Goal: Transaction & Acquisition: Obtain resource

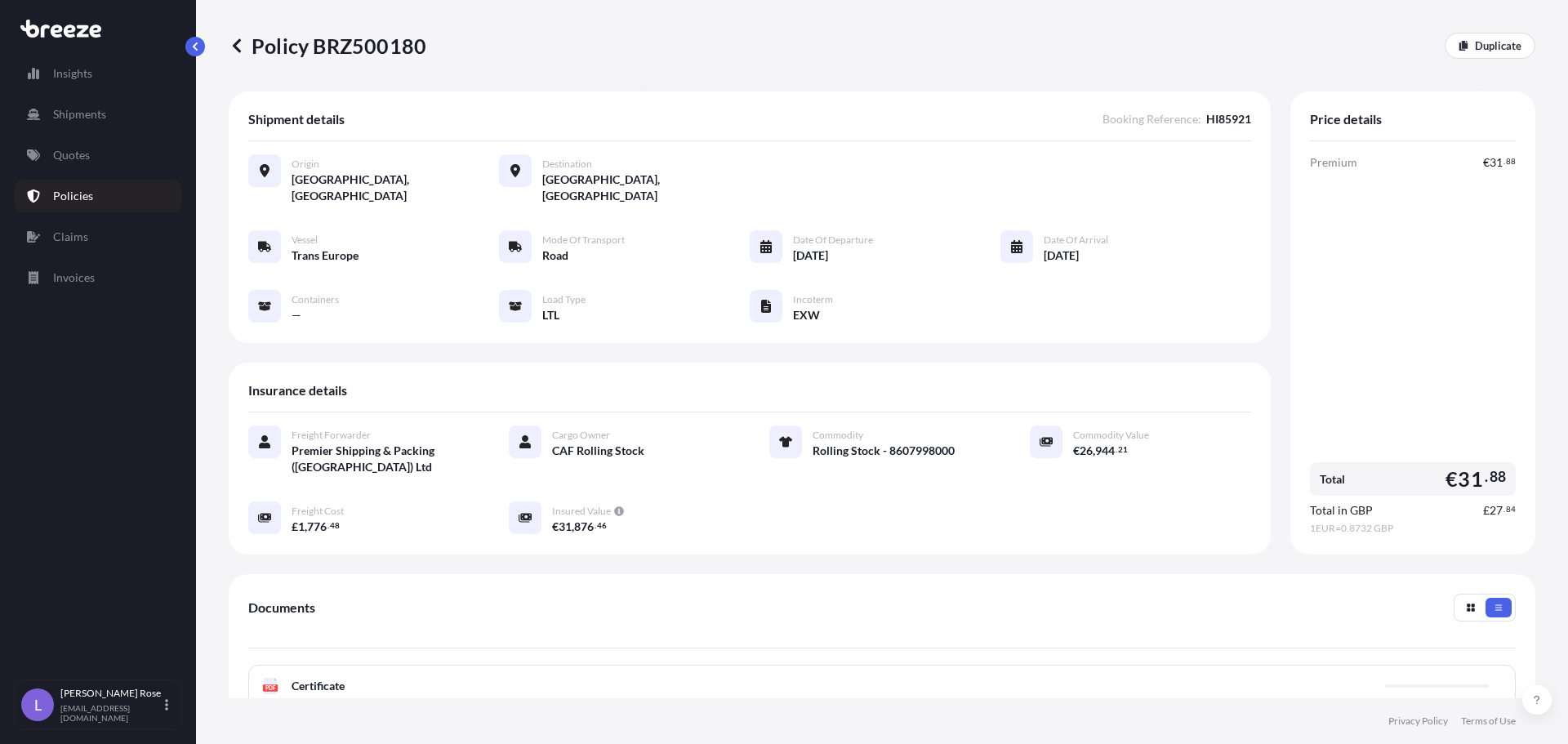
scroll to position [81, 0]
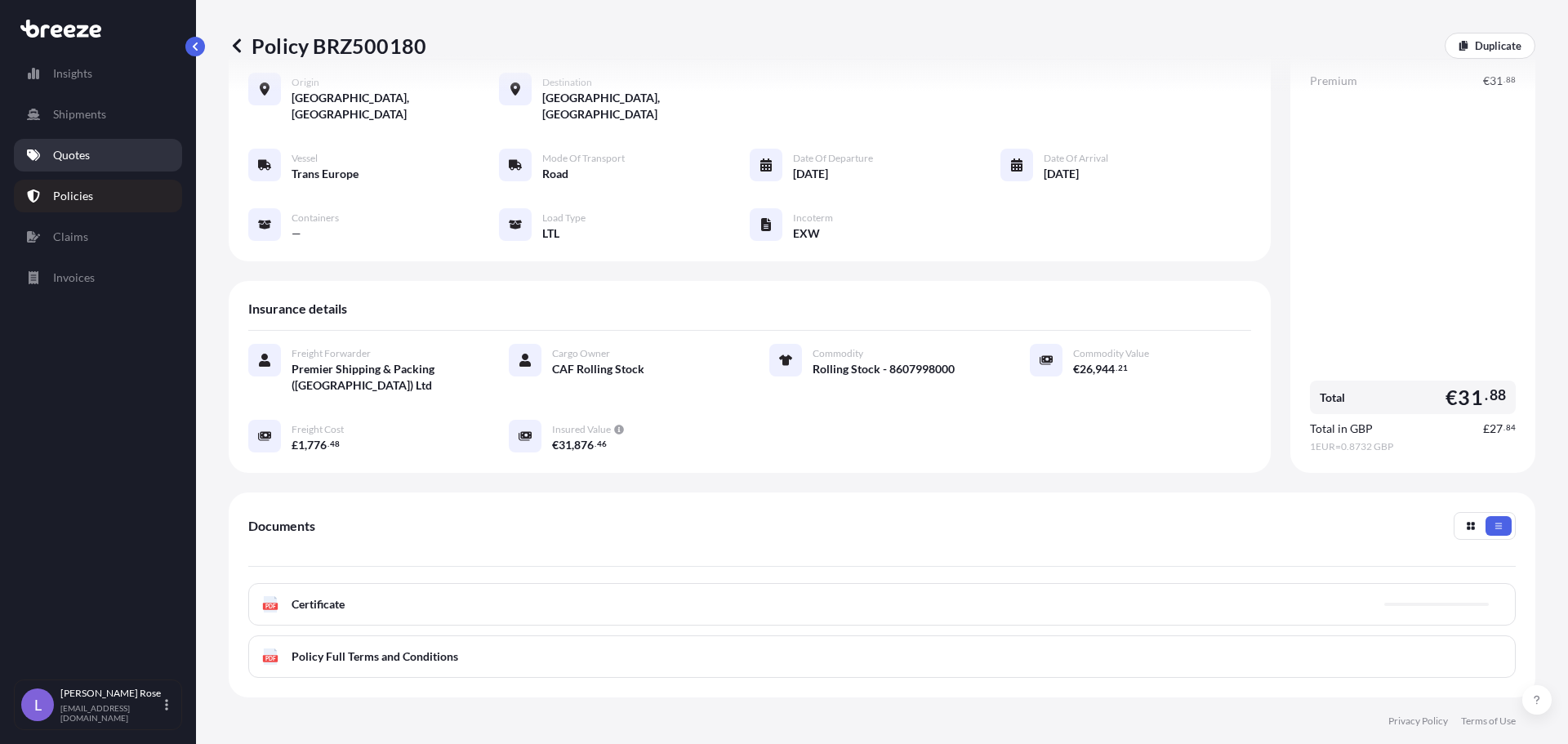
click at [80, 144] on link "Quotes" at bounding box center [98, 155] width 168 height 33
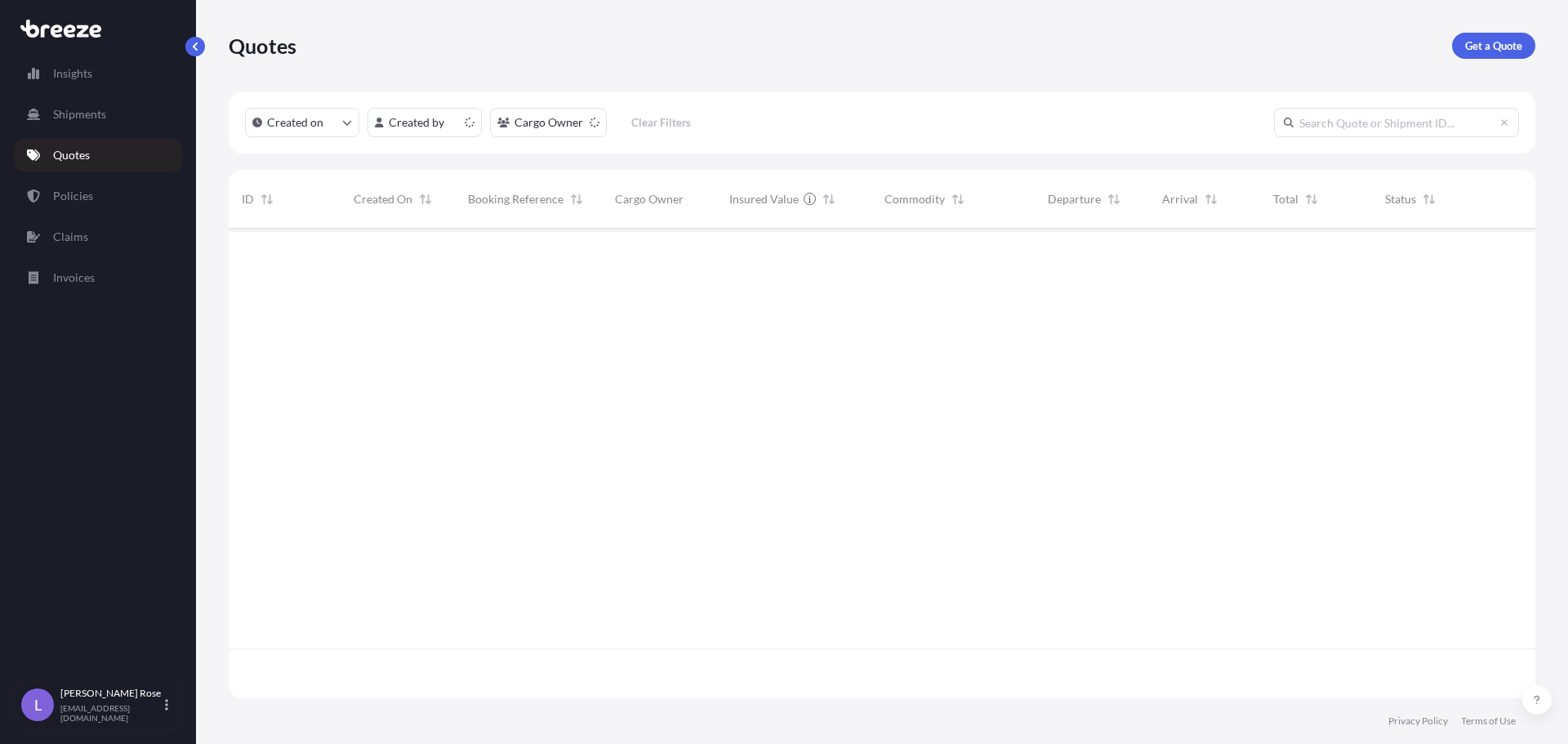
scroll to position [466, 1294]
click at [1503, 50] on p "Get a Quote" at bounding box center [1493, 45] width 57 height 16
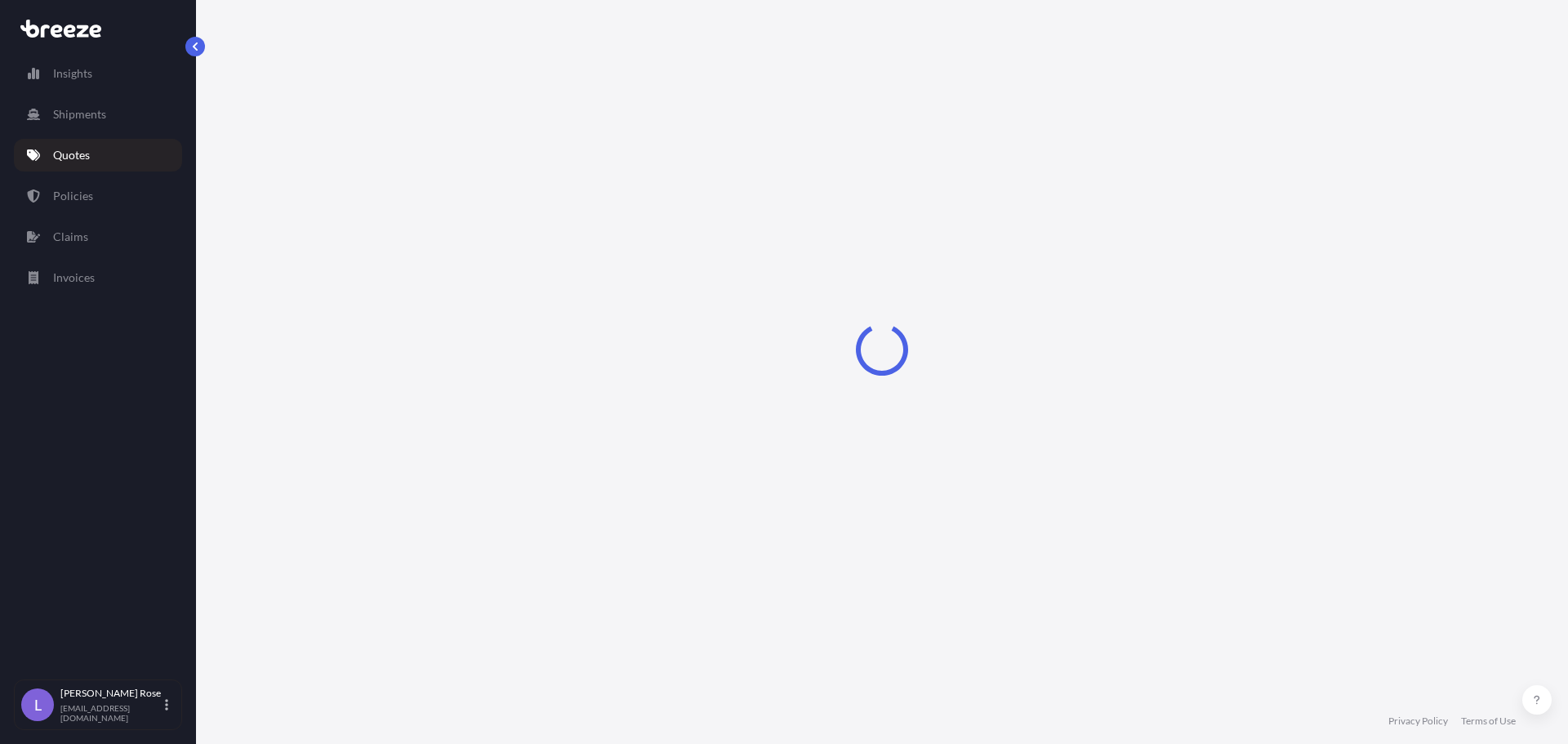
select select "Sea"
select select "1"
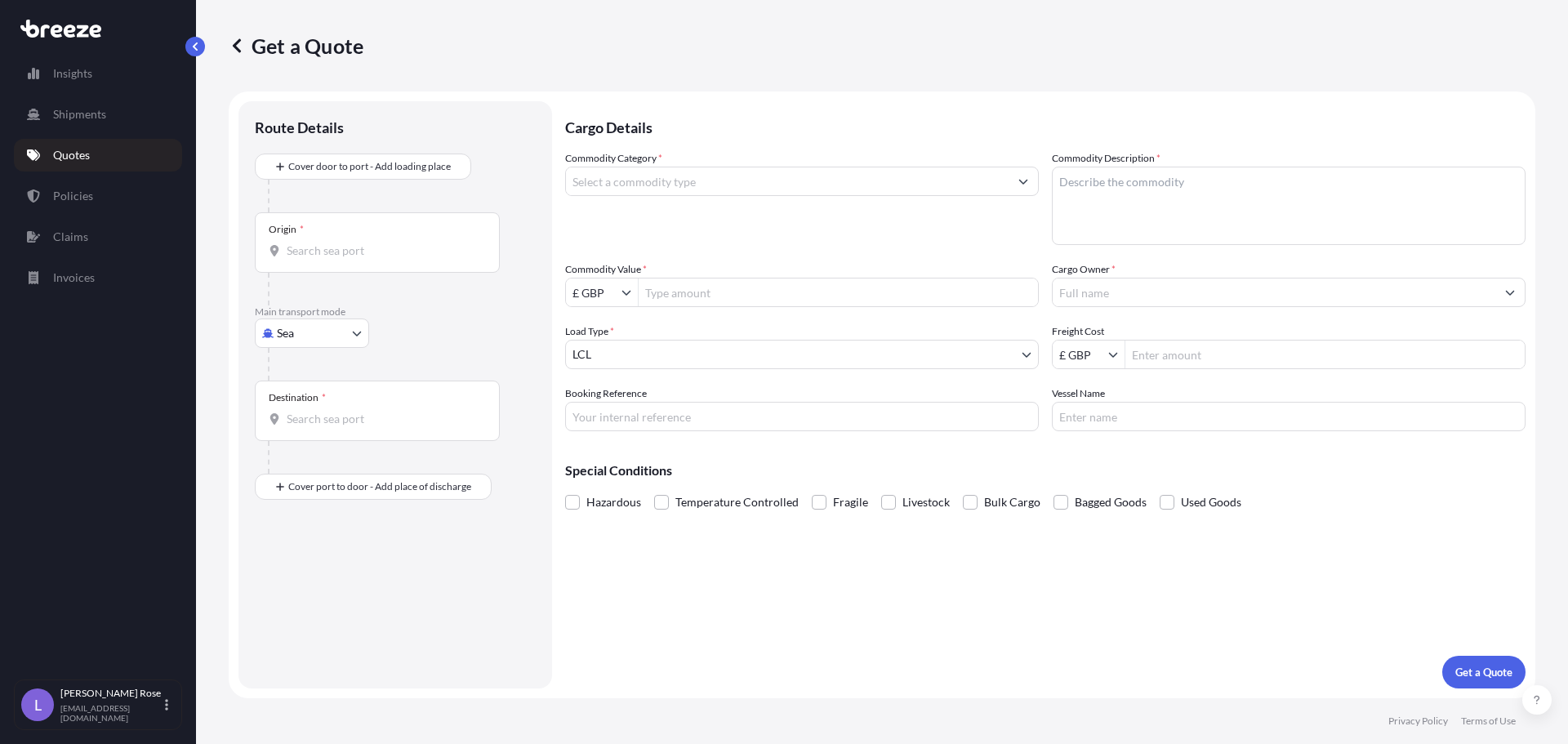
click at [317, 333] on body "Insights Shipments Quotes Policies Claims Invoices L [PERSON_NAME] [PERSON_NAME…" at bounding box center [784, 372] width 1568 height 744
click at [325, 436] on div "Road" at bounding box center [311, 434] width 101 height 29
select select "Road"
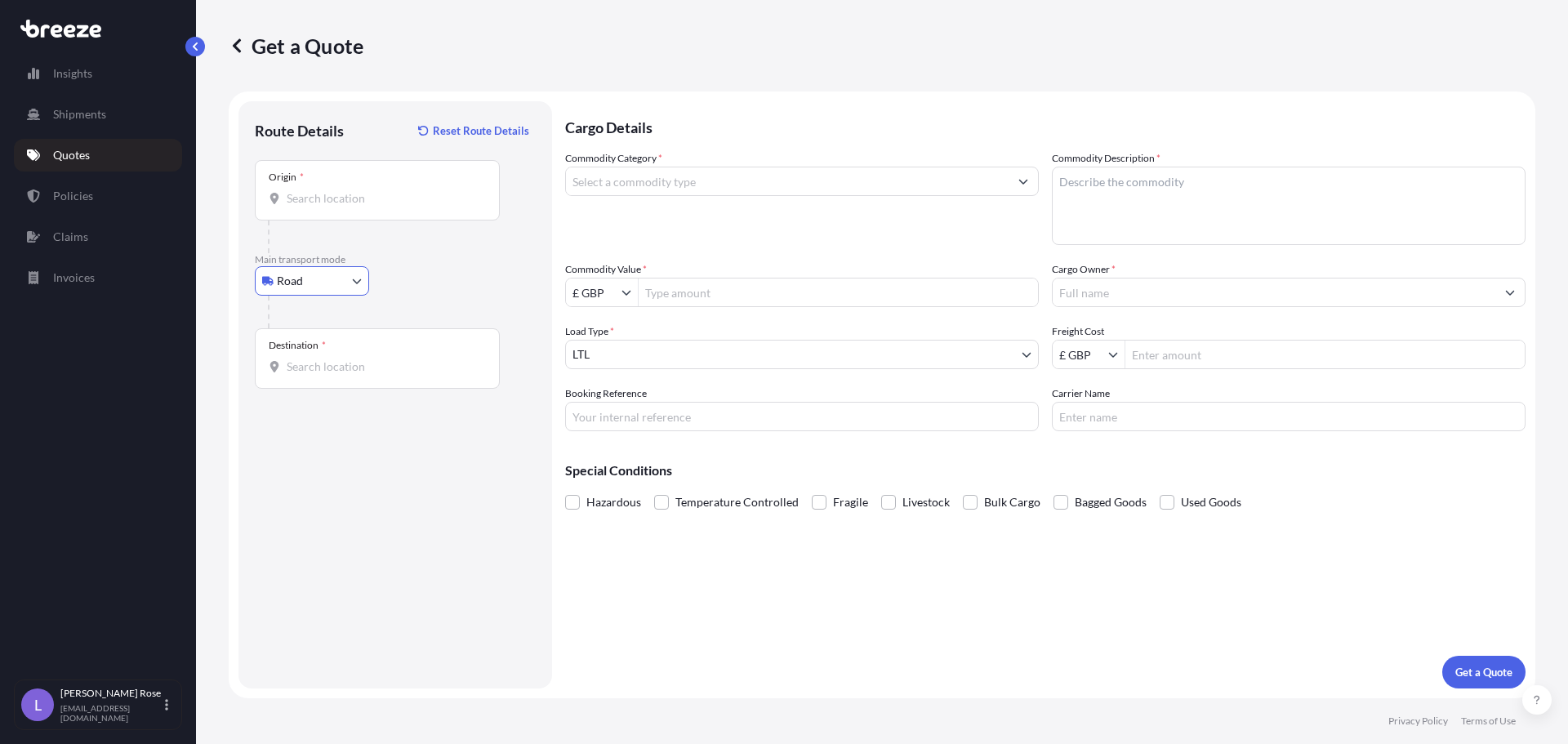
click at [316, 197] on input "Origin *" at bounding box center [383, 198] width 193 height 16
type input "v"
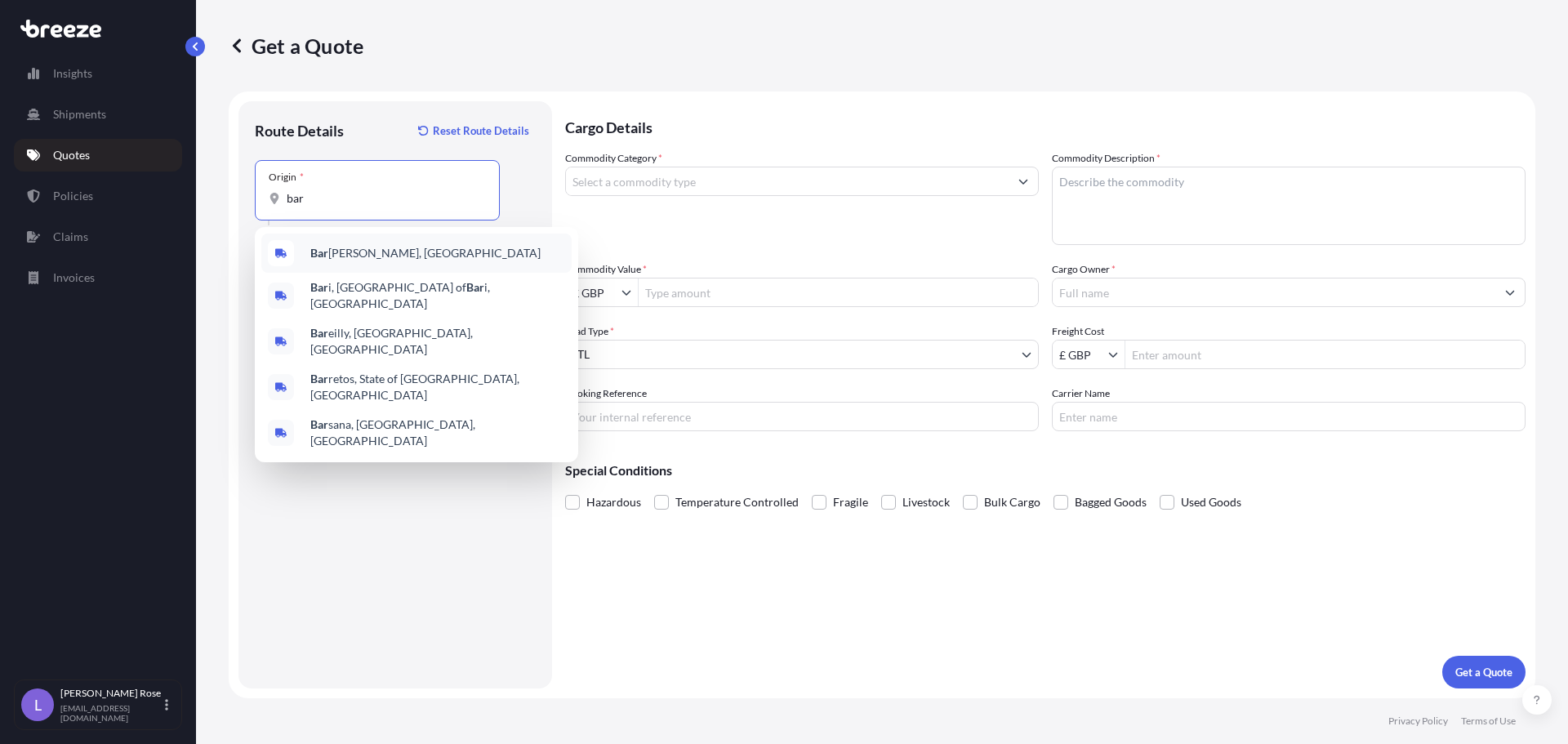
click at [399, 257] on div "[PERSON_NAME], [GEOGRAPHIC_DATA]" at bounding box center [416, 253] width 310 height 39
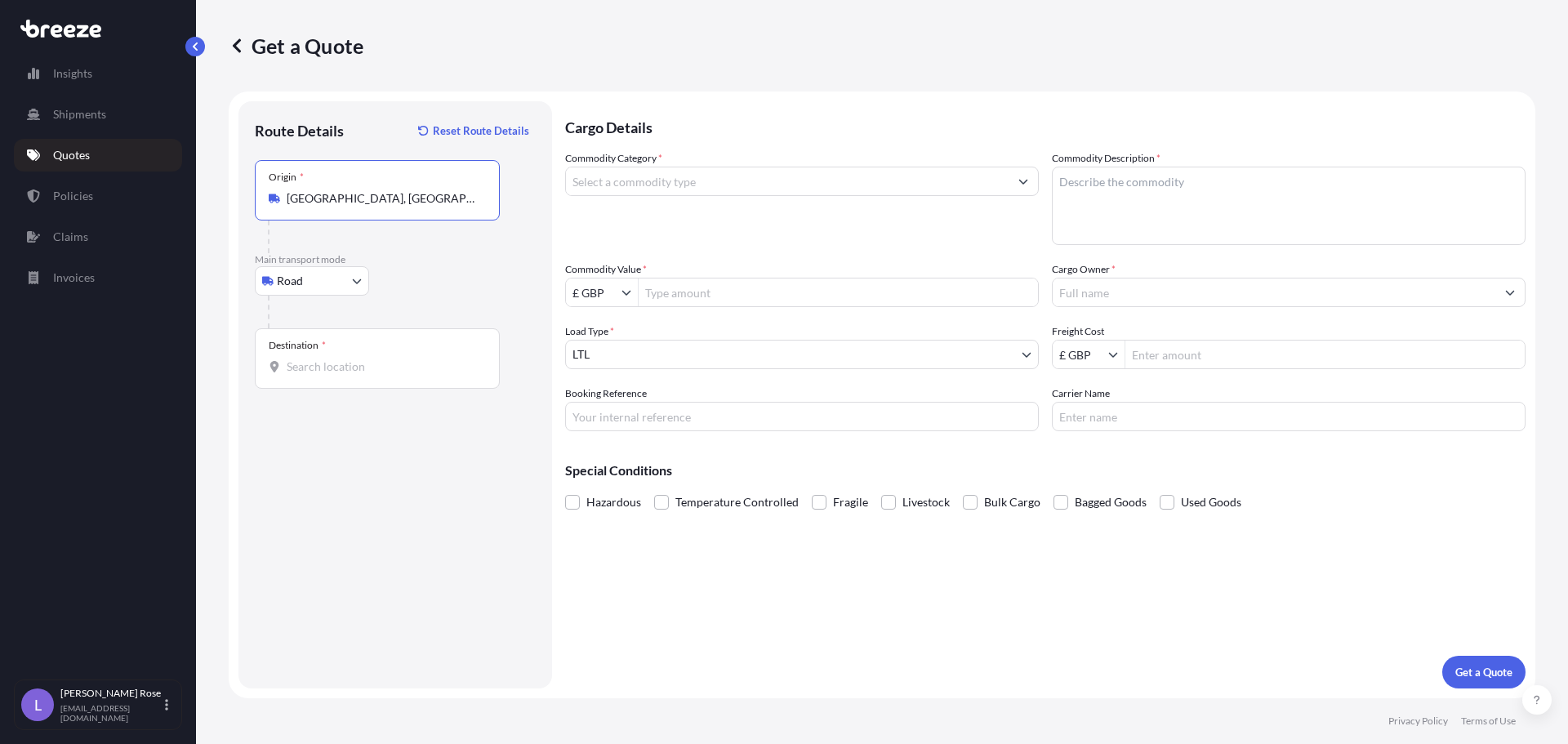
type input "[GEOGRAPHIC_DATA], [GEOGRAPHIC_DATA]"
click at [361, 360] on input "Destination *" at bounding box center [383, 366] width 193 height 16
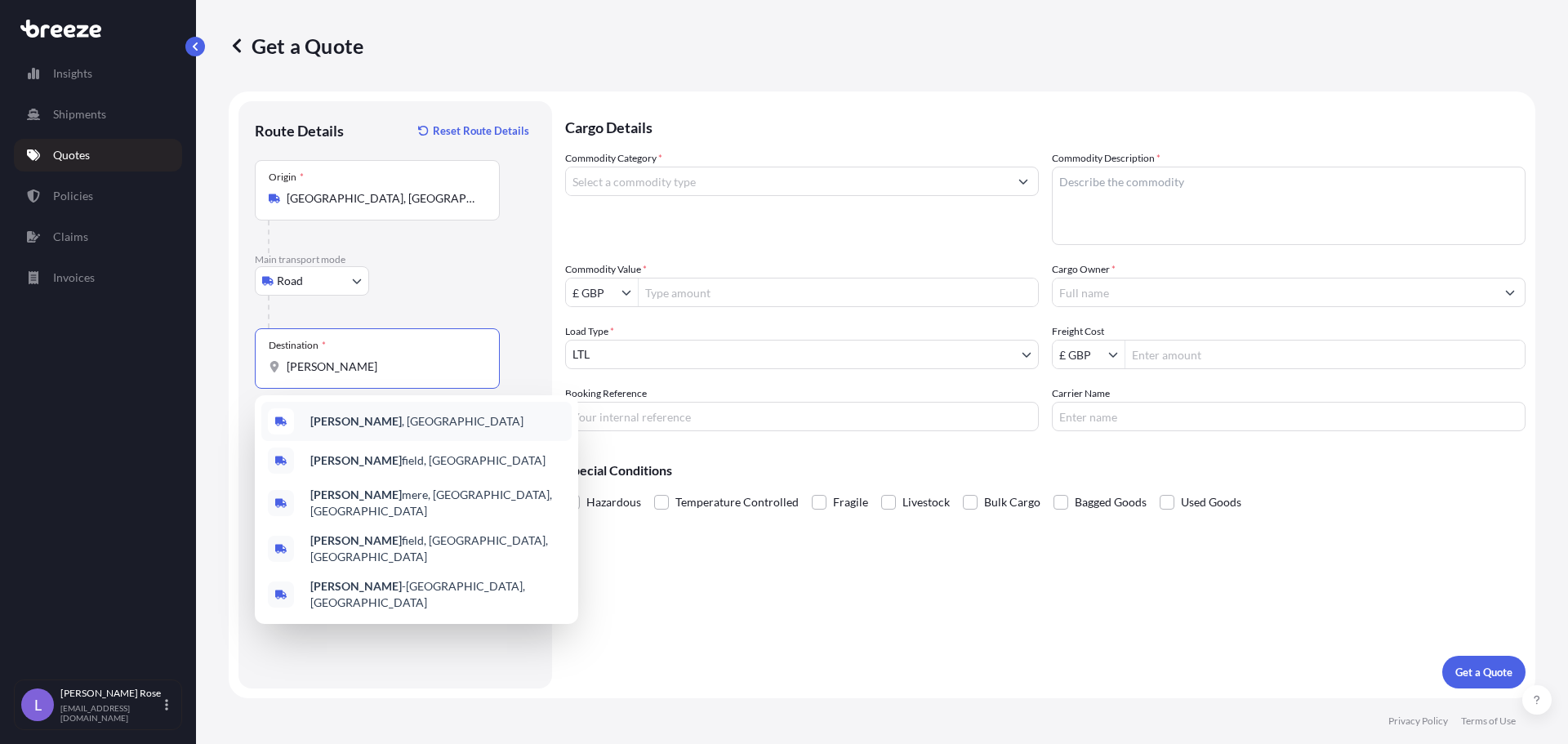
click at [356, 421] on span "[GEOGRAPHIC_DATA] , [GEOGRAPHIC_DATA]" at bounding box center [417, 421] width 213 height 16
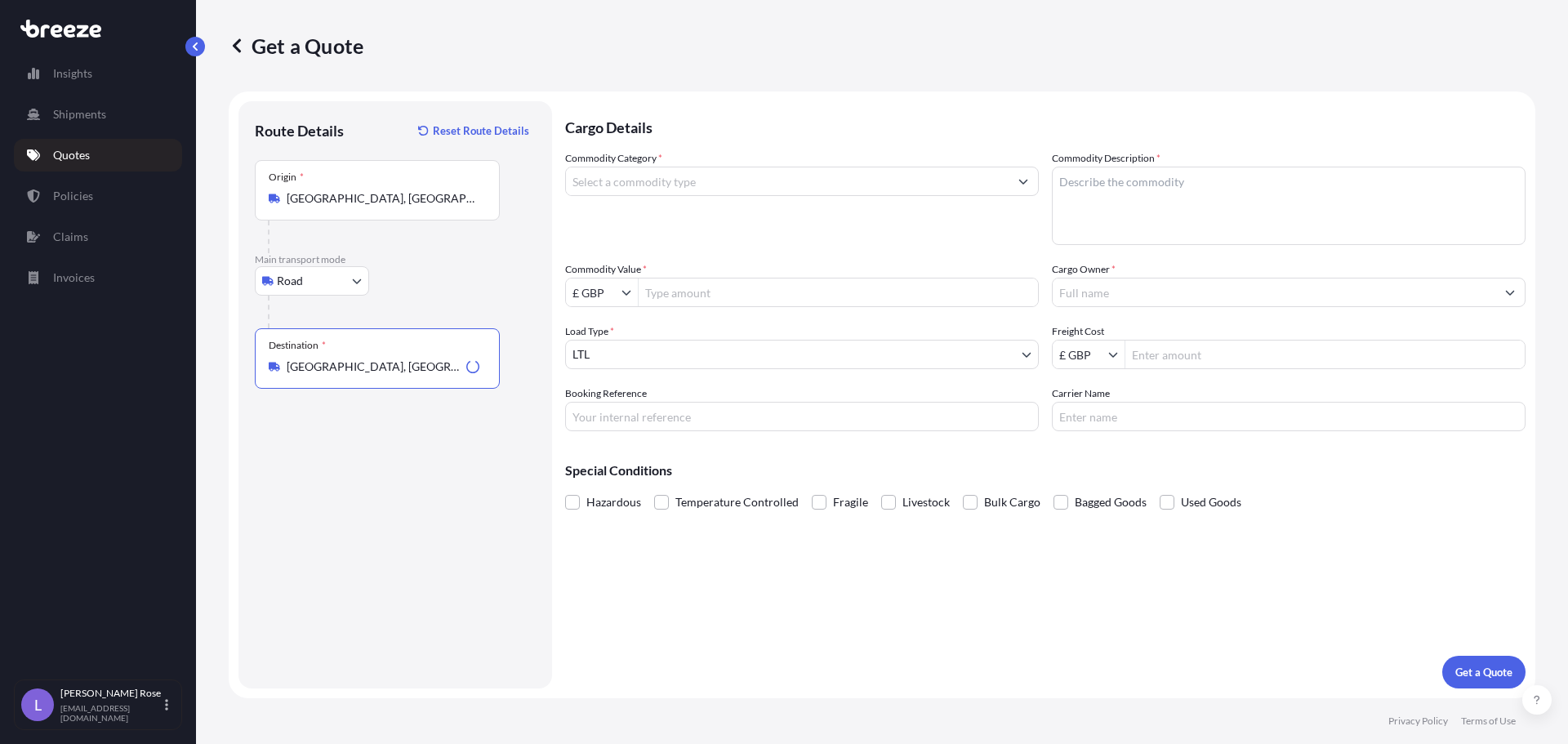
type input "[GEOGRAPHIC_DATA], [GEOGRAPHIC_DATA]"
click at [611, 177] on input "Commodity Category *" at bounding box center [787, 180] width 442 height 29
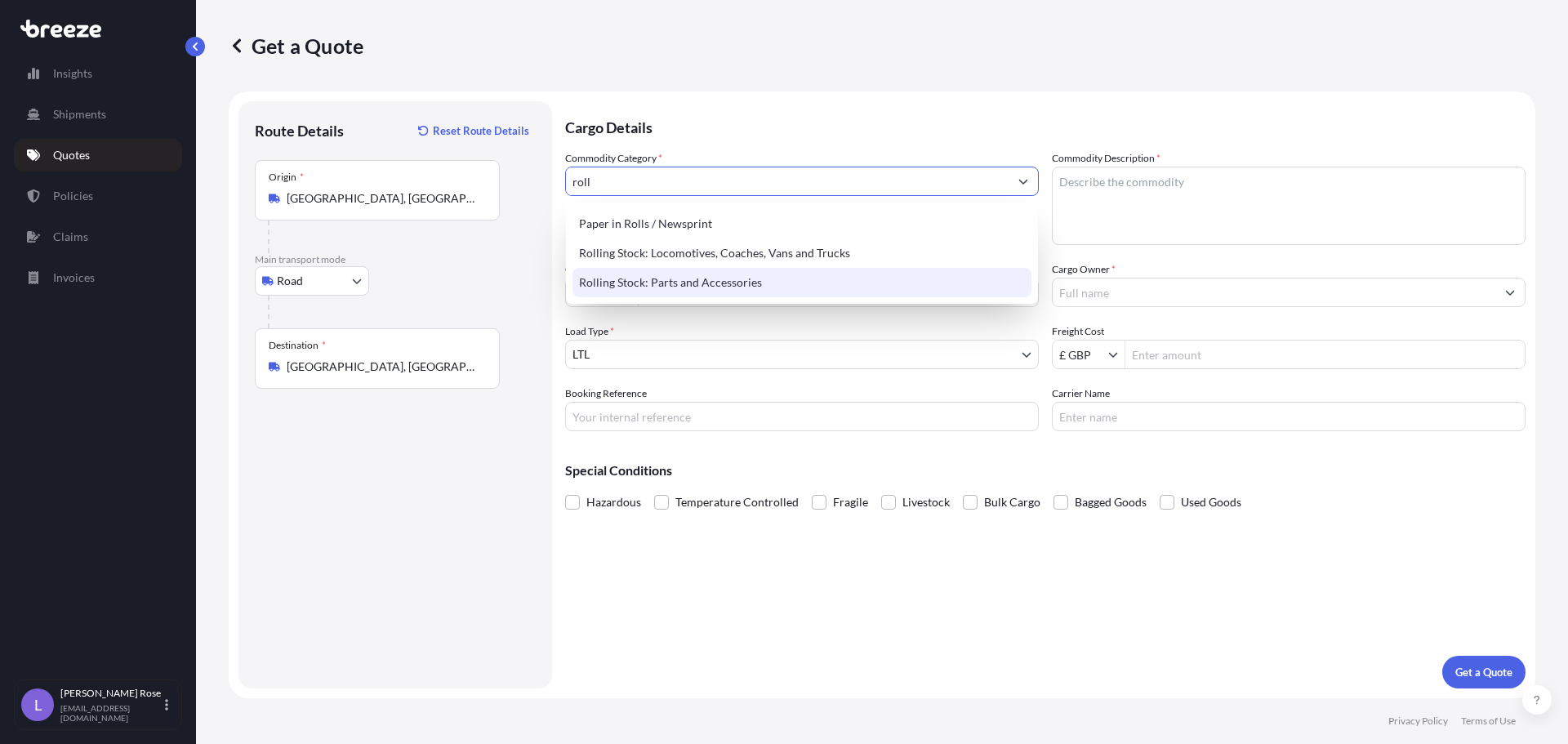
click at [664, 290] on div "Rolling Stock: Parts and Accessories" at bounding box center [801, 282] width 459 height 29
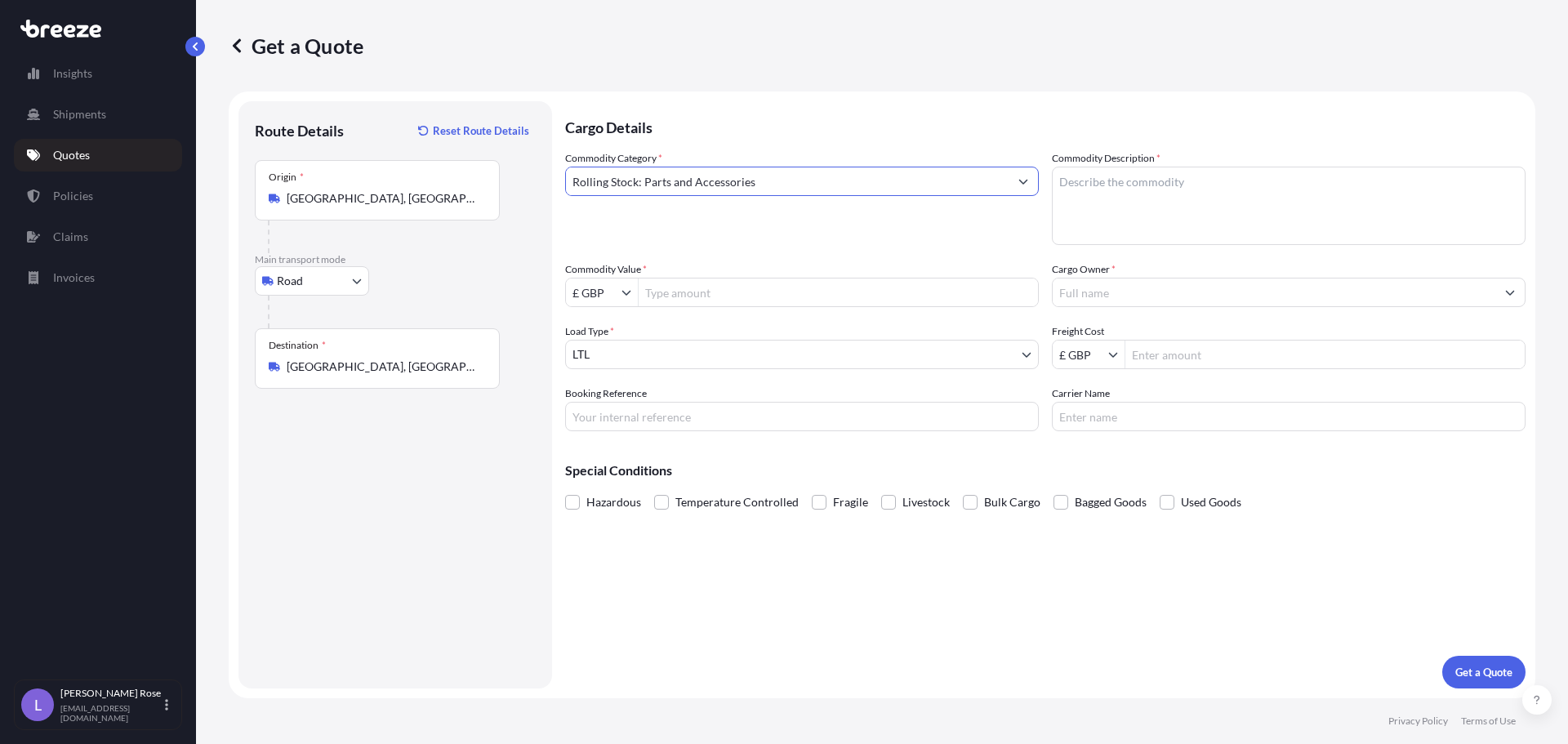
type input "Rolling Stock: Parts and Accessories"
click at [1205, 205] on textarea "Commodity Description *" at bounding box center [1288, 205] width 473 height 79
click at [1082, 173] on textarea "Raial Parts - 8607998000" at bounding box center [1288, 205] width 473 height 79
type textarea "Rail Parts - 8607998000"
click at [775, 284] on input "Commodity Value *" at bounding box center [838, 292] width 399 height 29
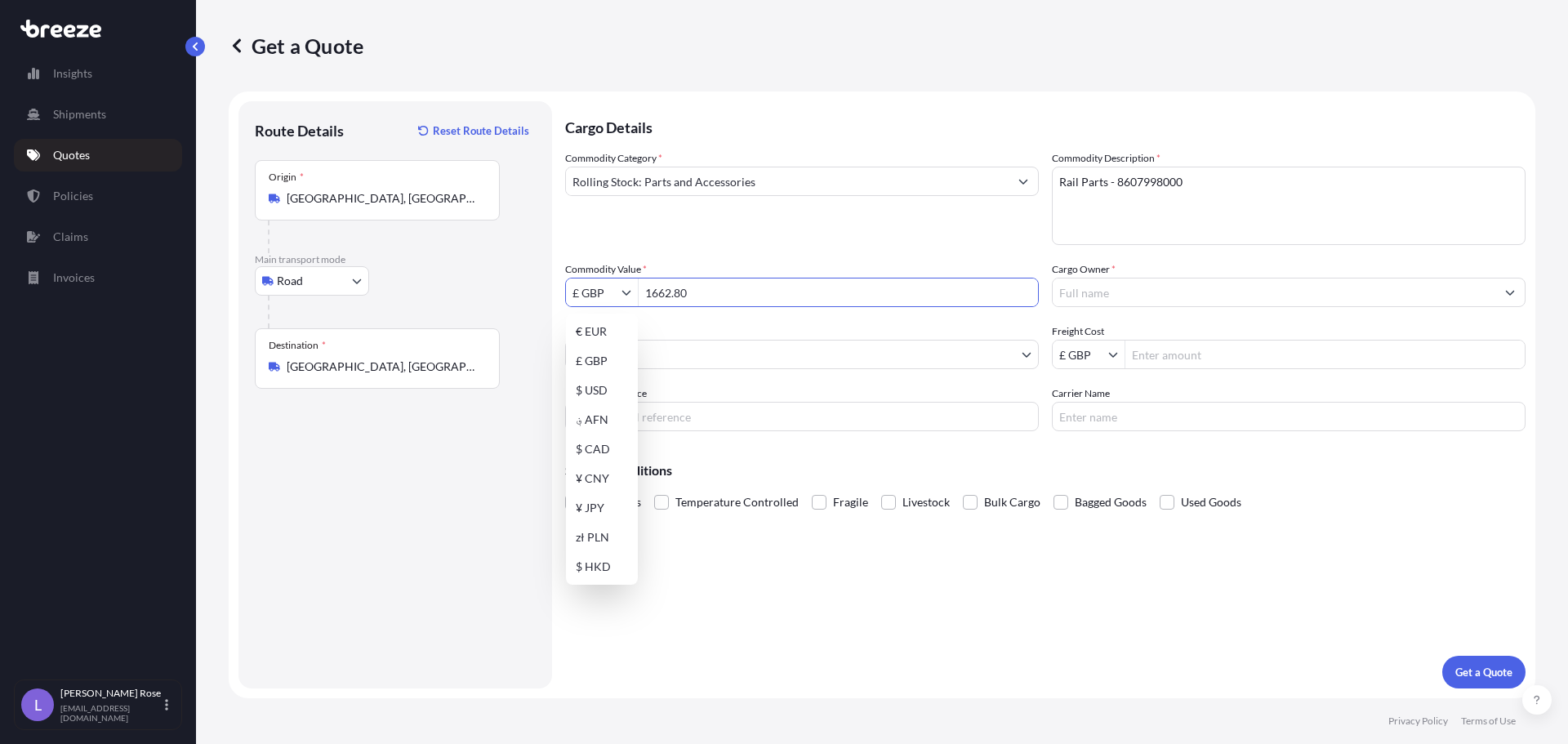
type input "1,662.8"
click at [618, 281] on input "£ GBP" at bounding box center [593, 292] width 56 height 29
click at [609, 326] on div "€ EUR" at bounding box center [601, 331] width 65 height 29
type input "€ EUR"
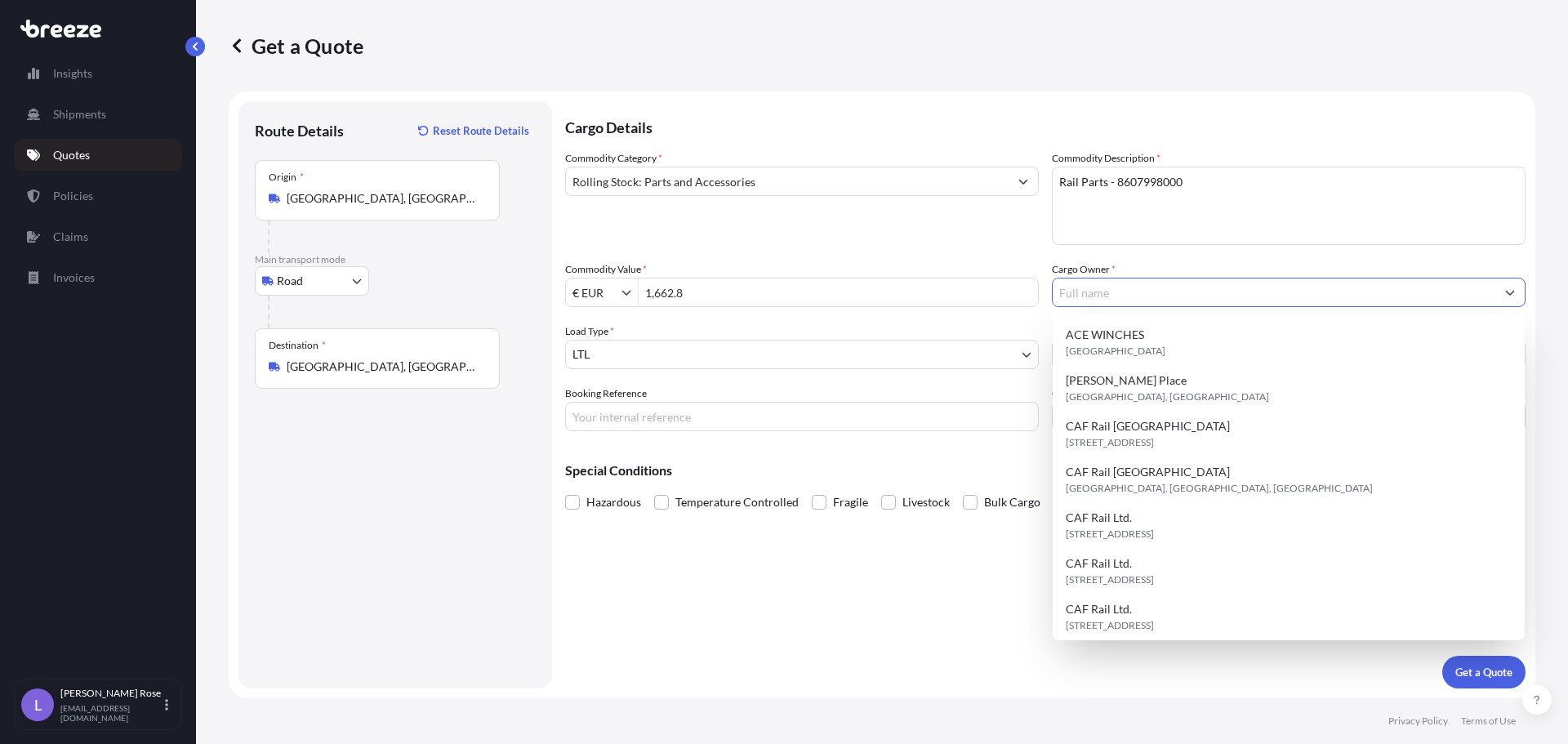
click at [1122, 293] on input "Cargo Owner *" at bounding box center [1274, 292] width 442 height 29
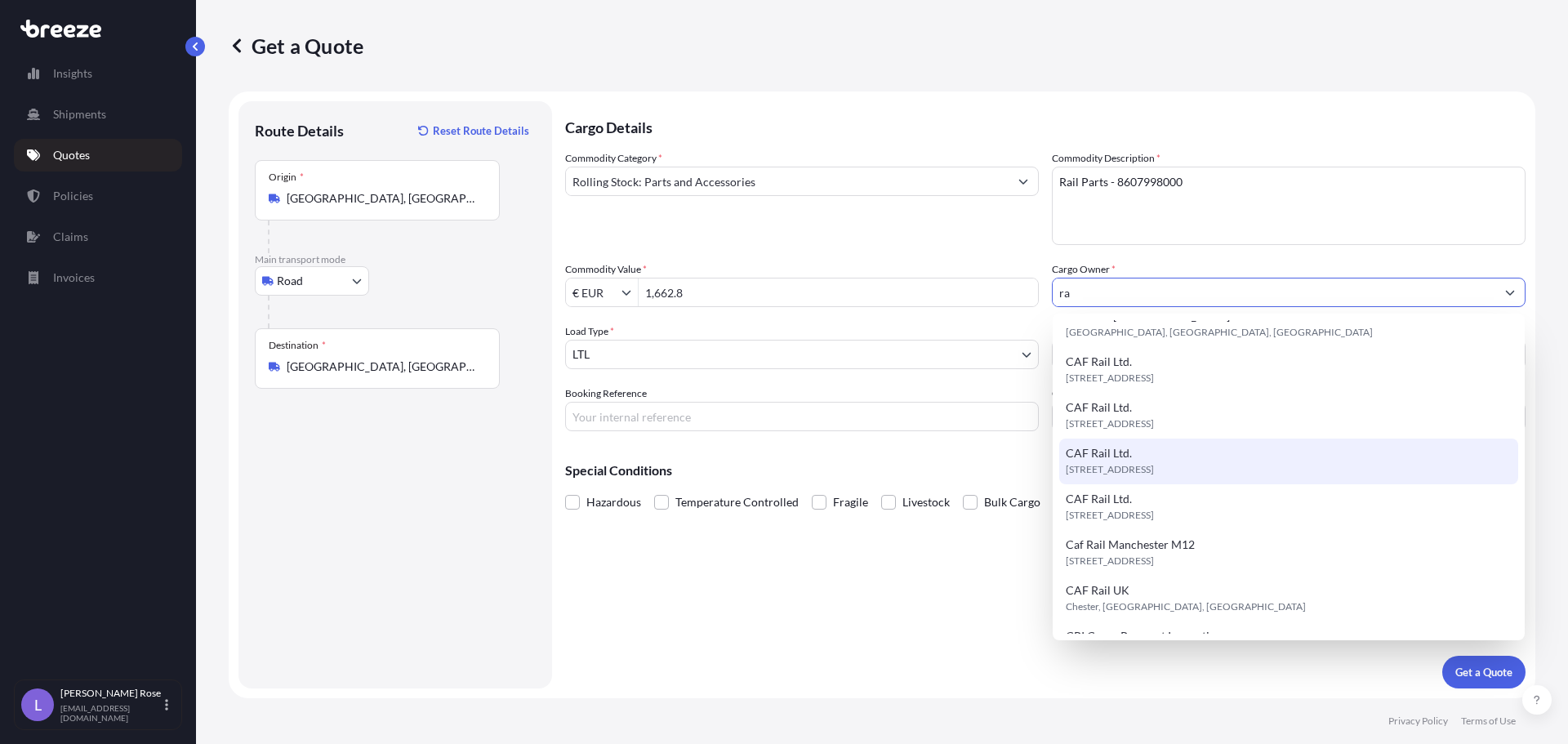
scroll to position [98, 0]
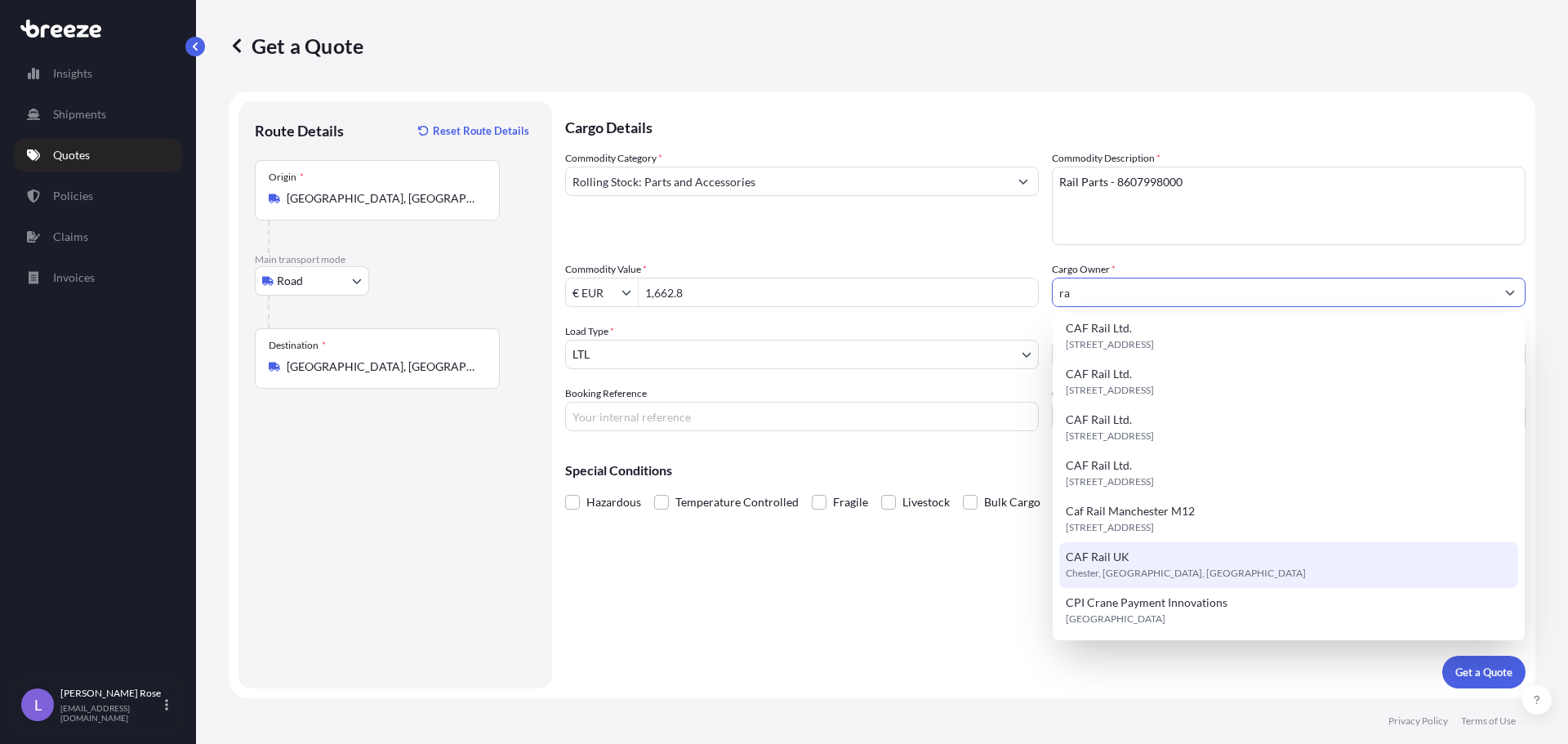
click at [1214, 577] on div "CAF Rail UK Chester, [GEOGRAPHIC_DATA], [GEOGRAPHIC_DATA]" at bounding box center [1288, 565] width 459 height 46
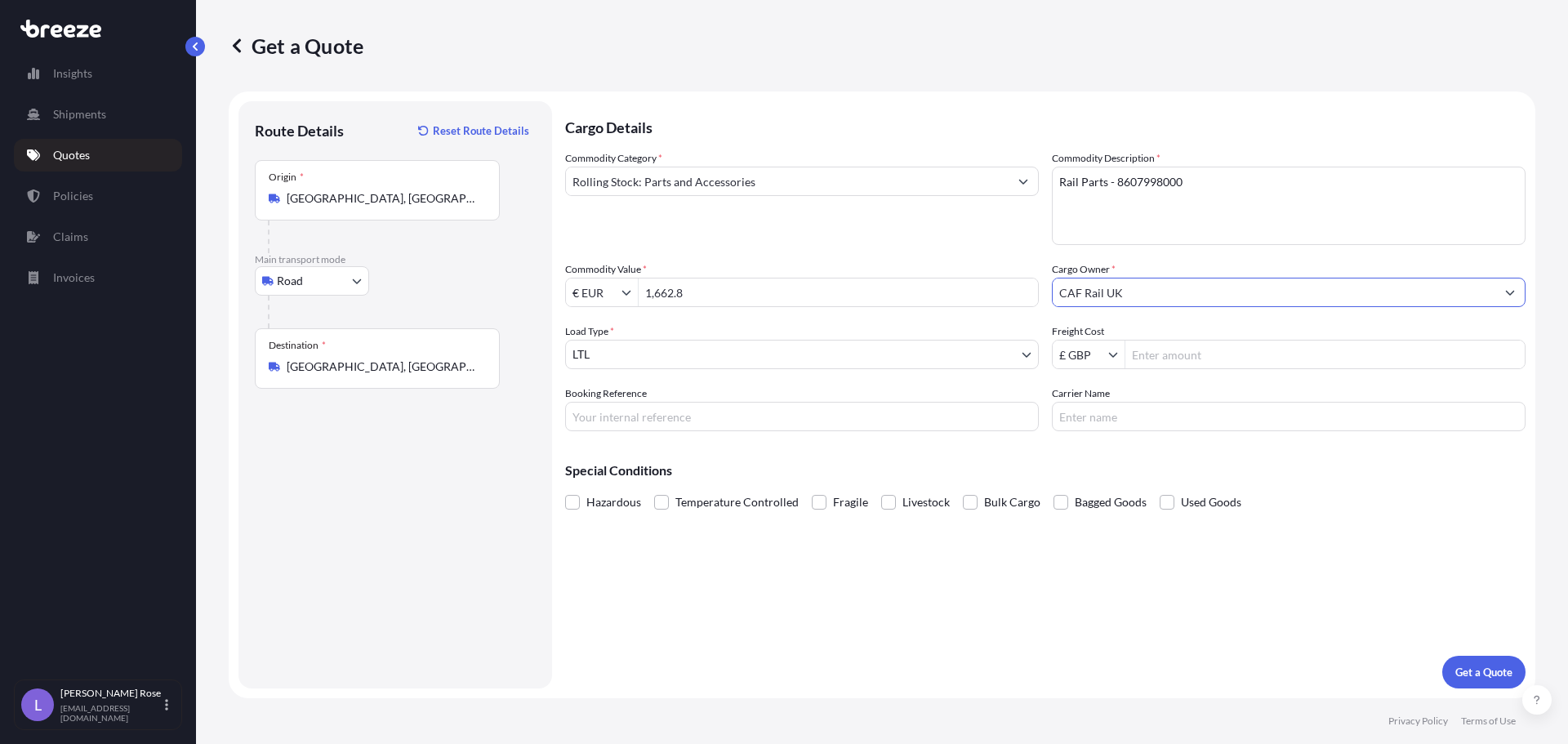
type input "CAF Rail UK"
click at [1300, 349] on input "Freight Cost" at bounding box center [1324, 354] width 399 height 29
type input "475"
type input "HI85928"
type input "Mercury"
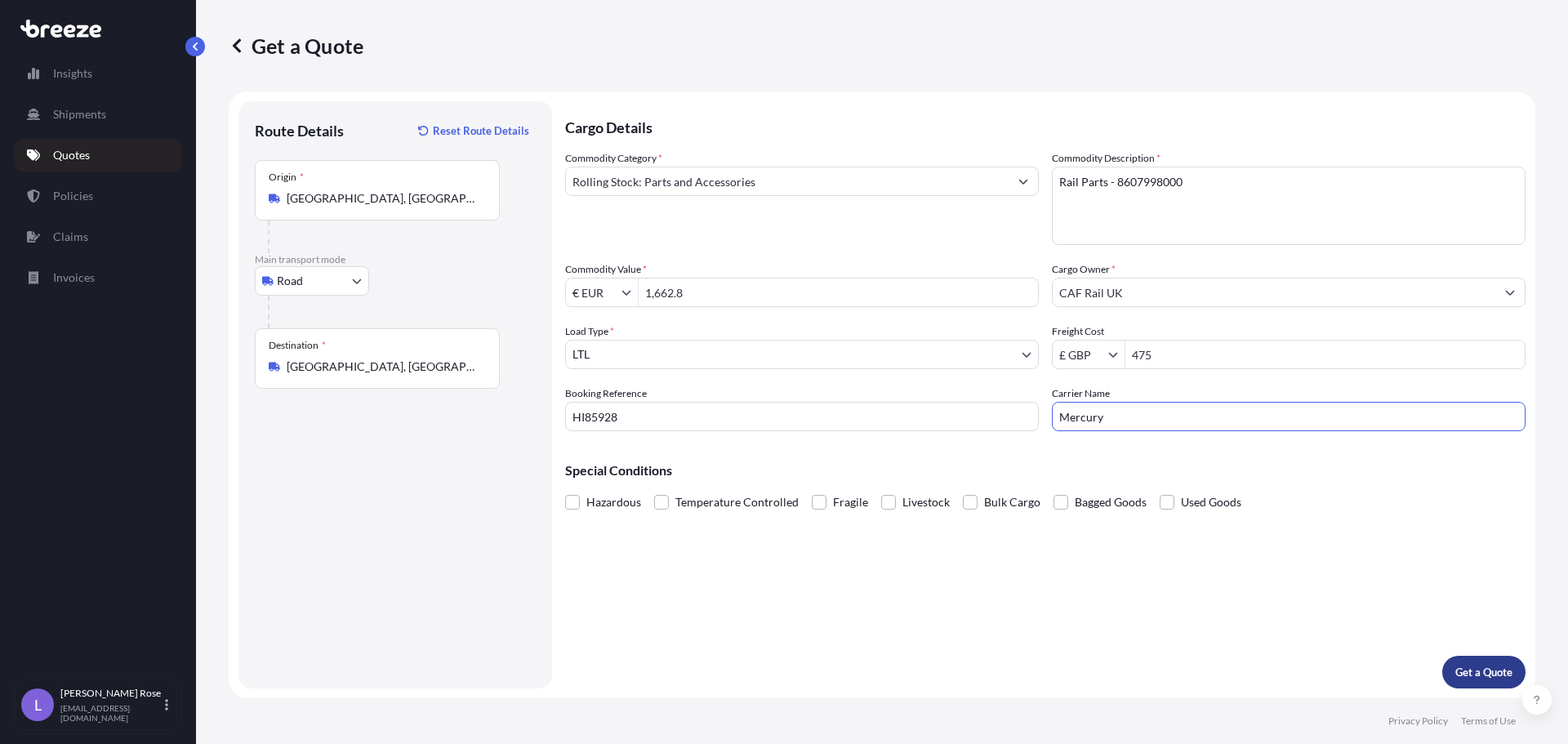
click at [1484, 672] on p "Get a Quote" at bounding box center [1483, 672] width 57 height 16
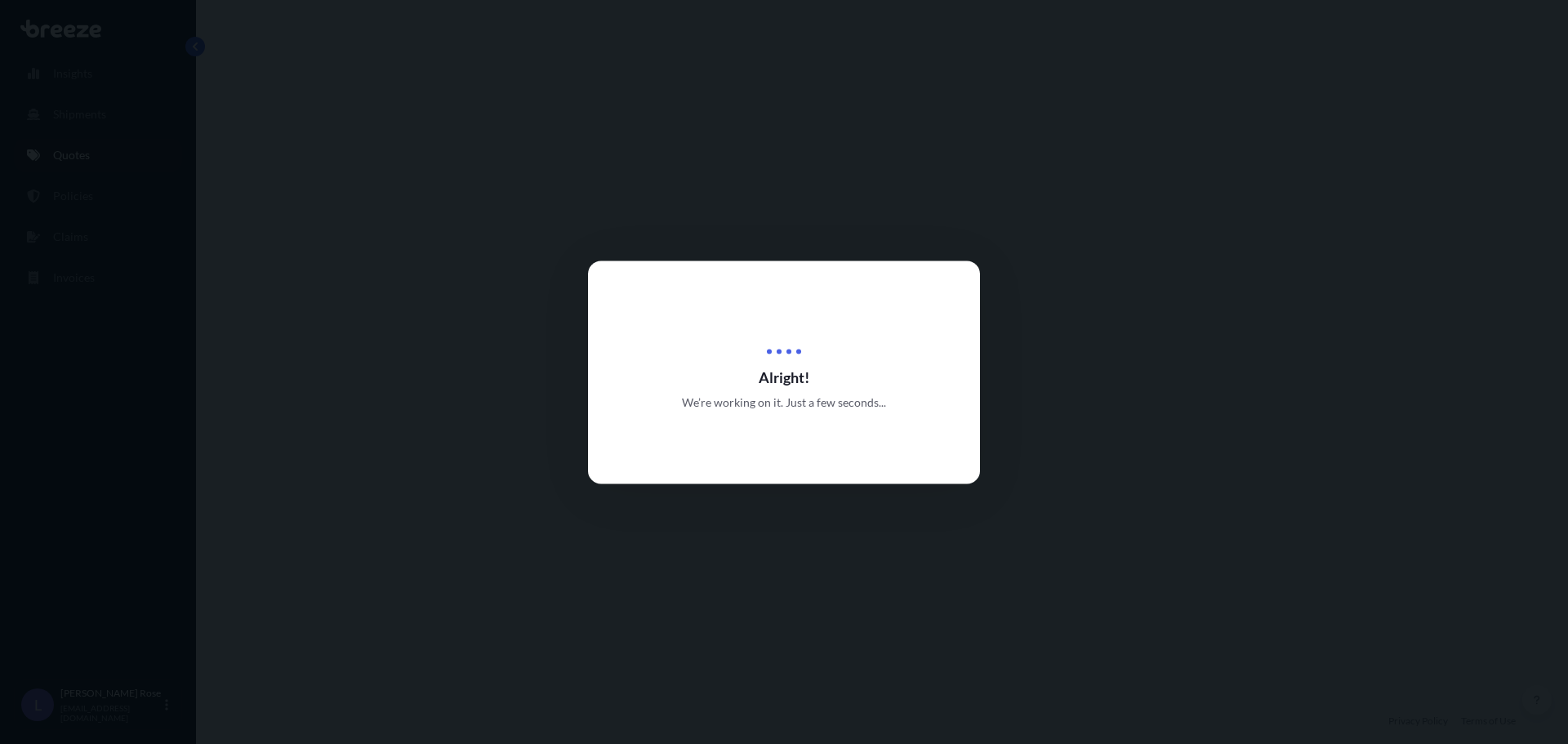
select select "Road"
select select "1"
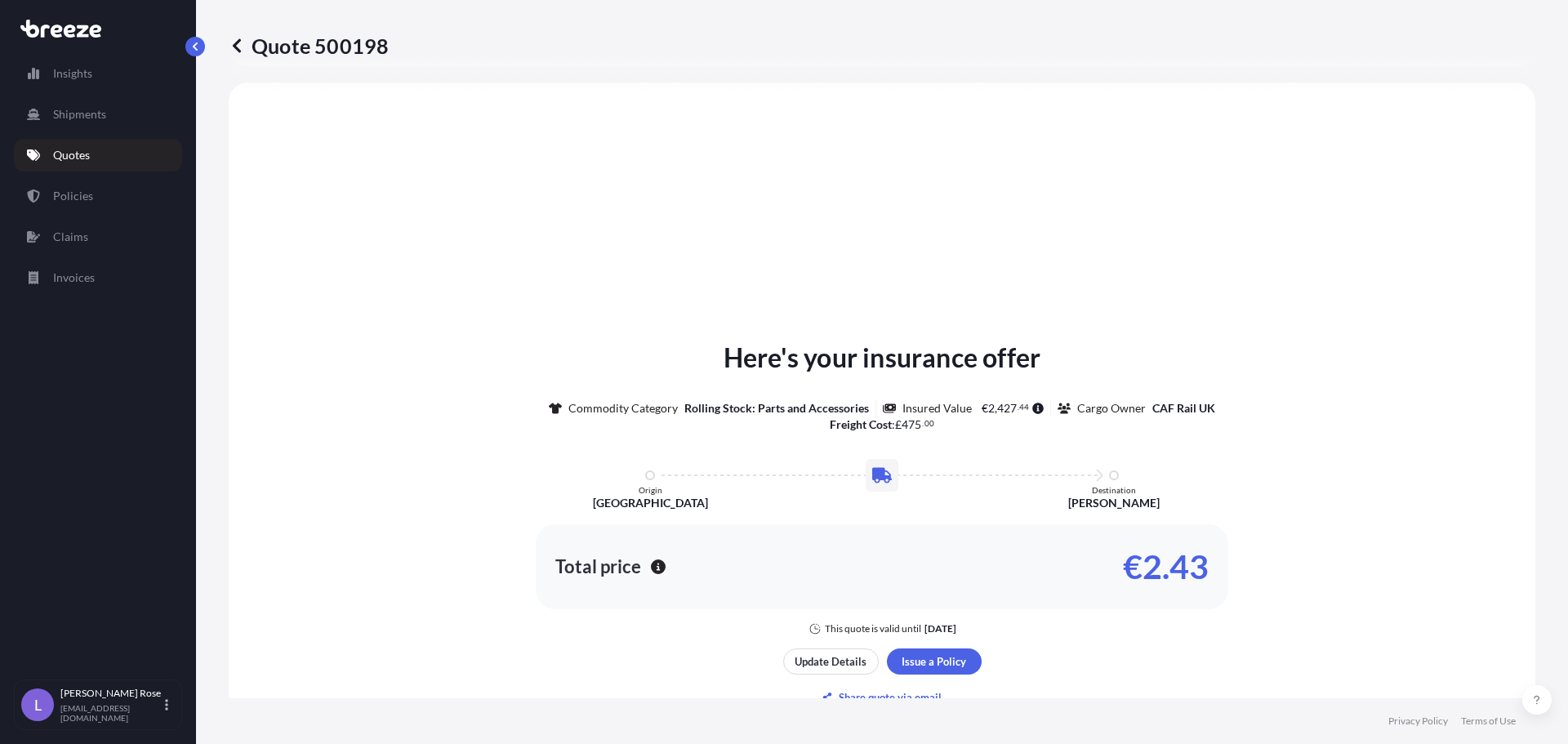
scroll to position [492, 0]
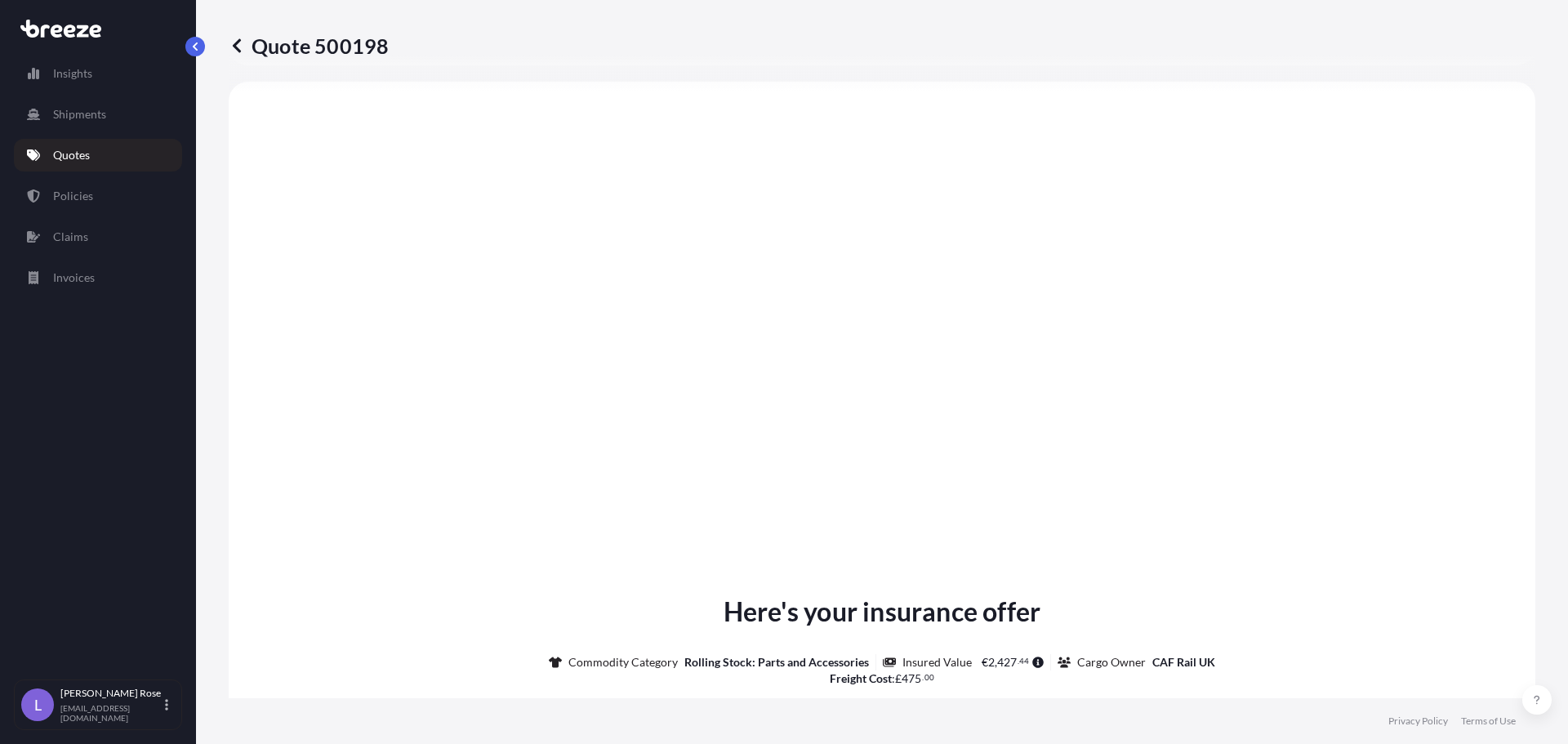
type input "[GEOGRAPHIC_DATA], [GEOGRAPHIC_DATA]"
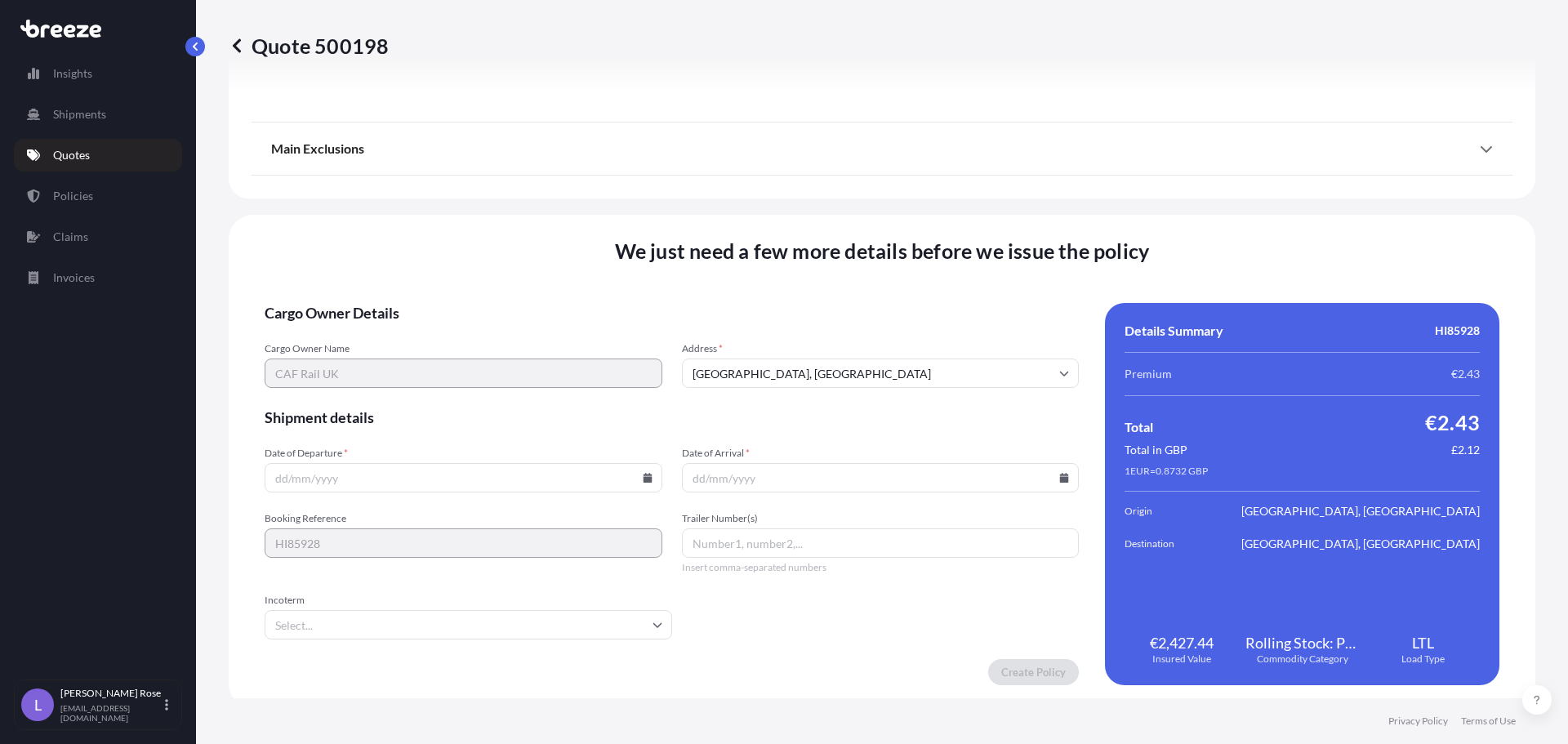
scroll to position [1848, 0]
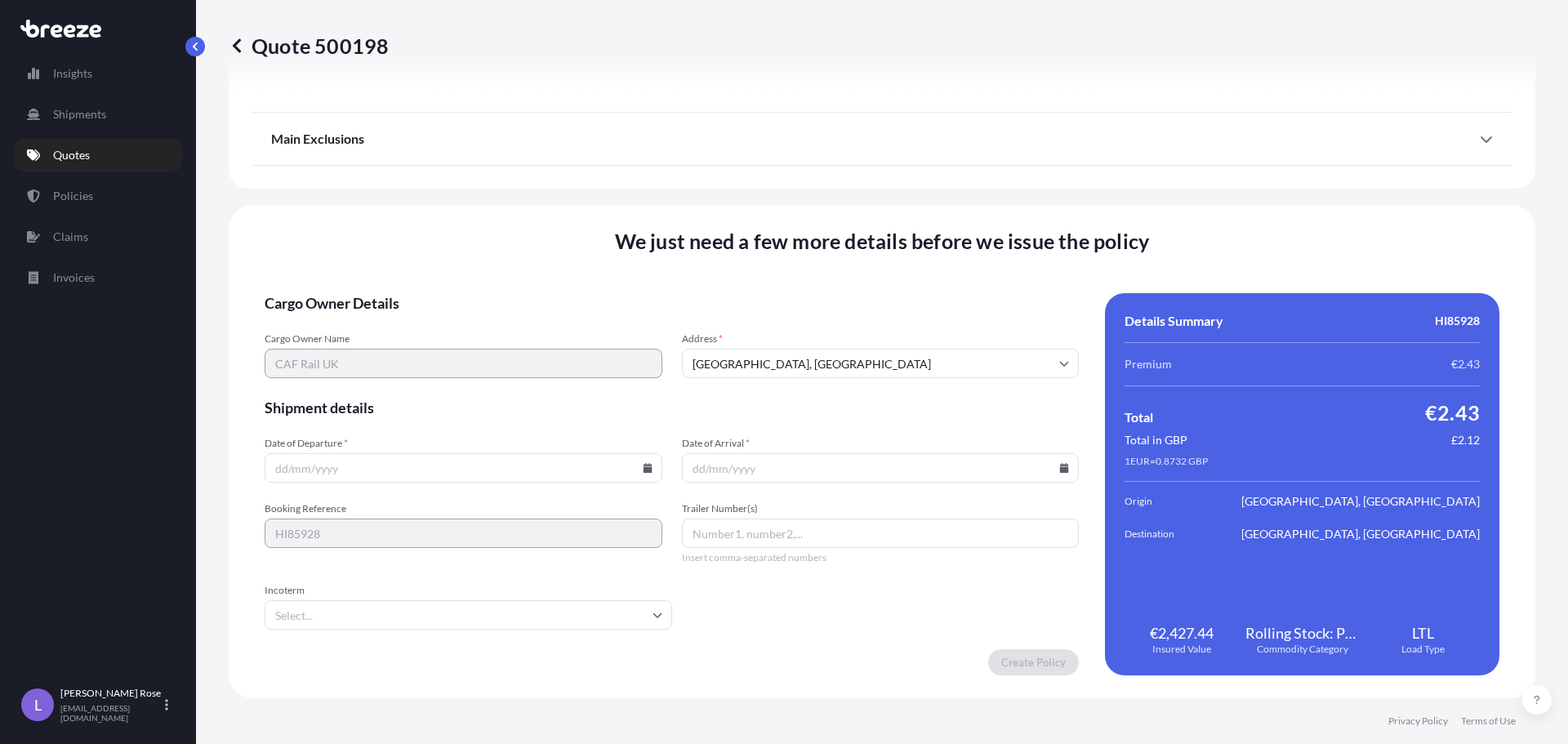
click at [405, 462] on input "Date of Departure *" at bounding box center [463, 467] width 398 height 29
click at [645, 469] on icon at bounding box center [647, 467] width 9 height 10
click at [383, 386] on button "30" at bounding box center [386, 385] width 27 height 27
type input "[DATE]"
click at [1059, 464] on icon at bounding box center [1064, 467] width 9 height 10
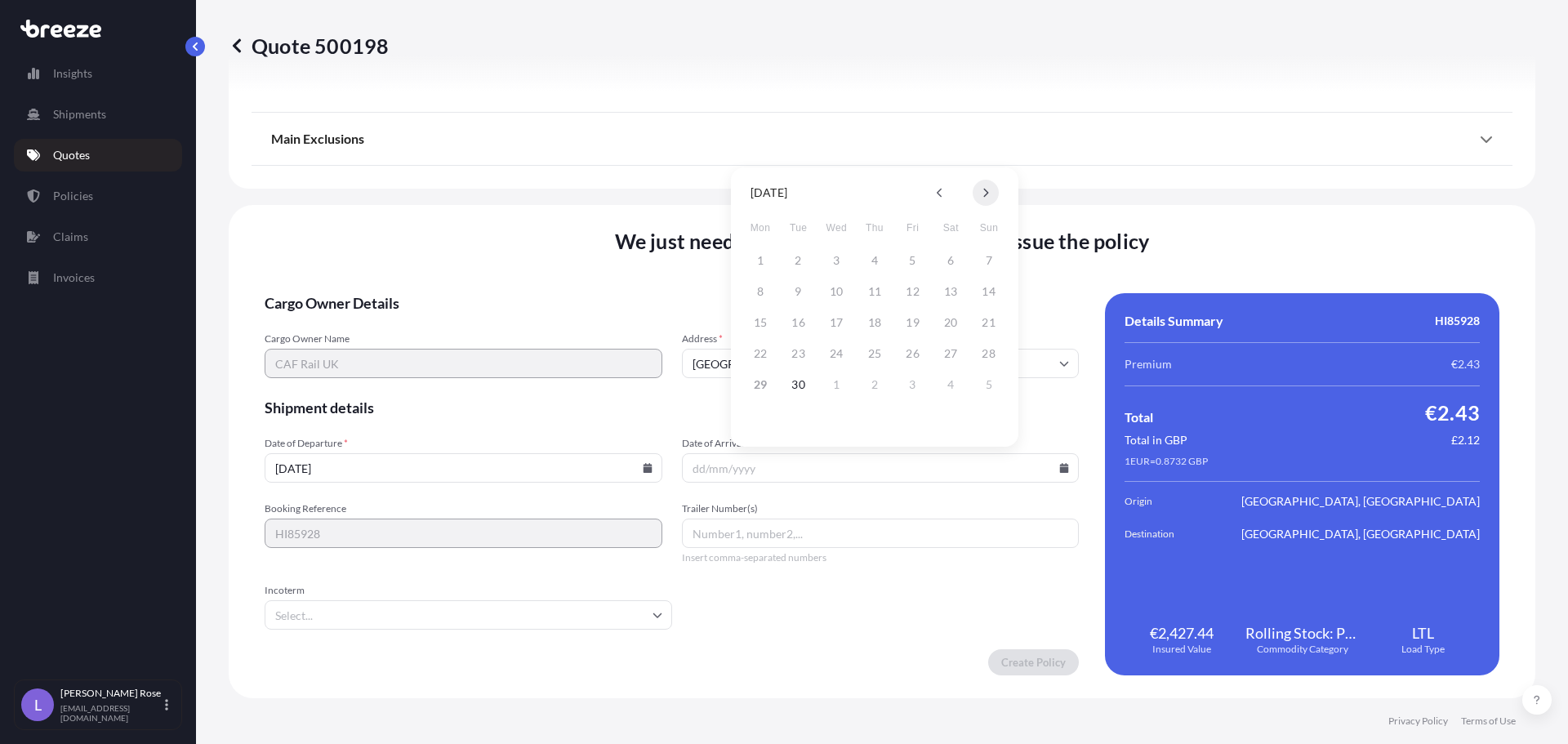
click at [983, 187] on button at bounding box center [986, 193] width 27 height 27
click at [794, 327] on button "14" at bounding box center [799, 323] width 27 height 27
type input "[DATE]"
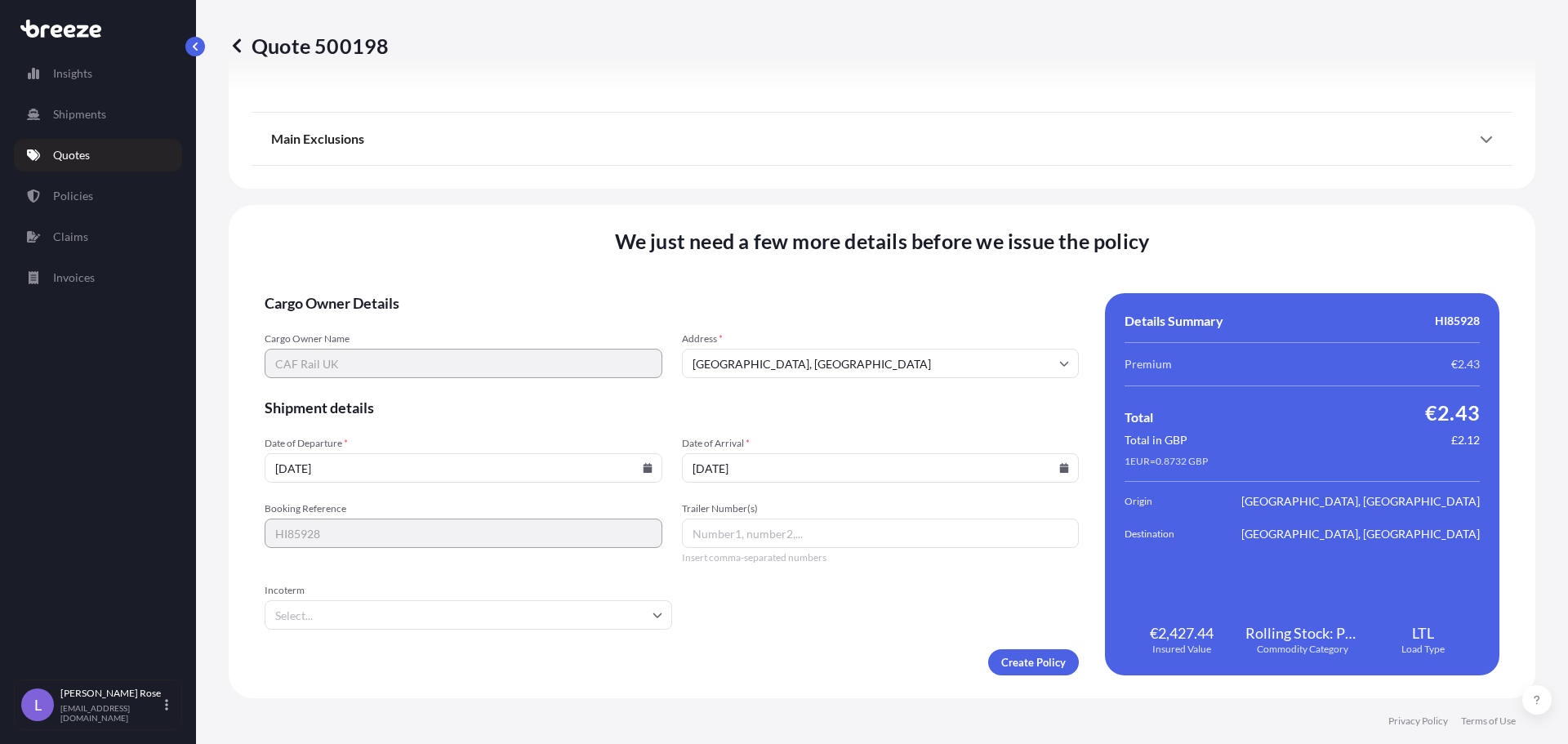
click at [566, 641] on form "Cargo Owner Details Cargo Owner Name CAF Rail UK Address * [PERSON_NAME][GEOGRA…" at bounding box center [671, 484] width 814 height 382
click at [560, 630] on form "Cargo Owner Details Cargo Owner Name CAF Rail UK Address * [PERSON_NAME][GEOGRA…" at bounding box center [671, 484] width 814 height 382
click at [558, 617] on input "Incoterm" at bounding box center [468, 615] width 408 height 29
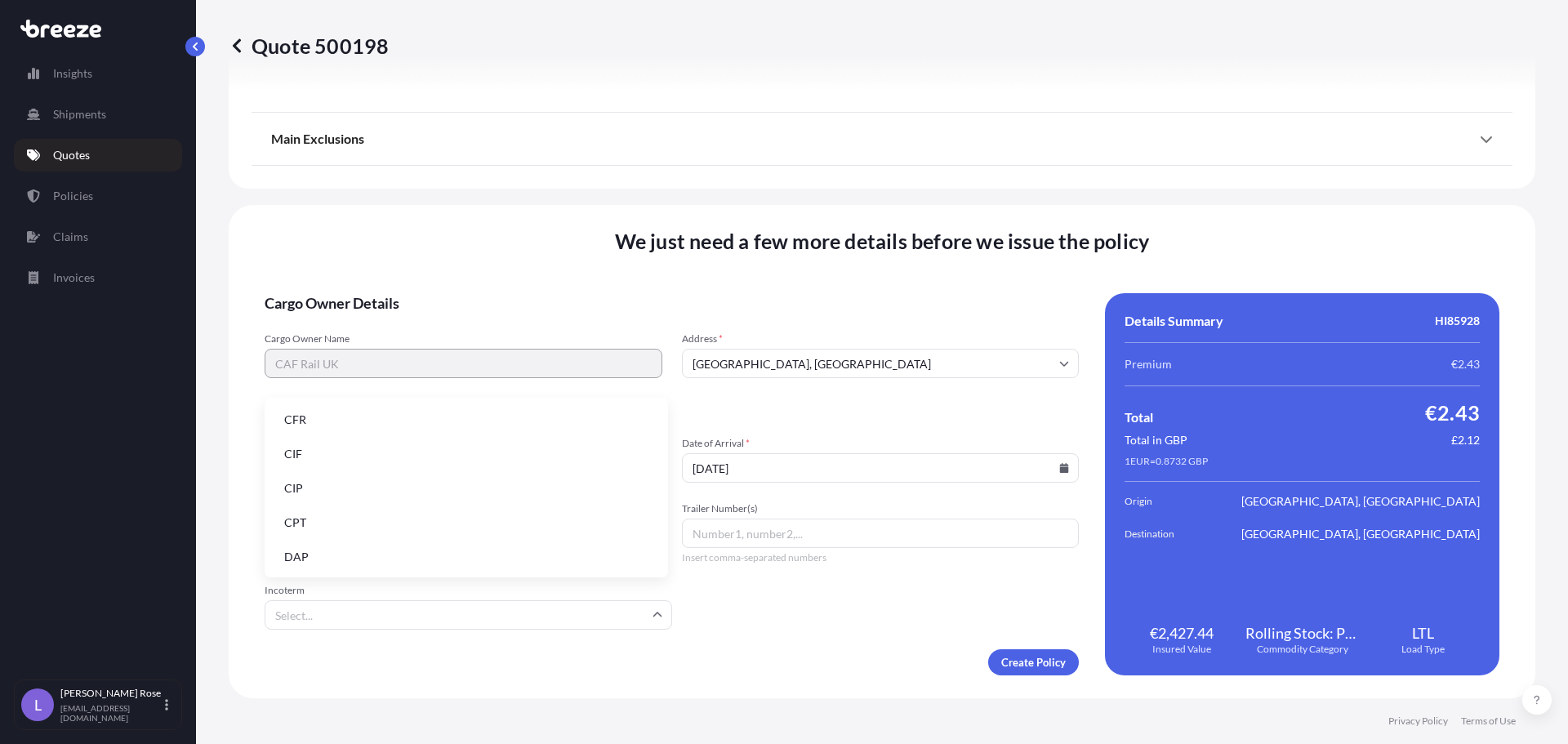
scroll to position [164, 0]
click at [343, 493] on li "EXW" at bounding box center [466, 496] width 390 height 31
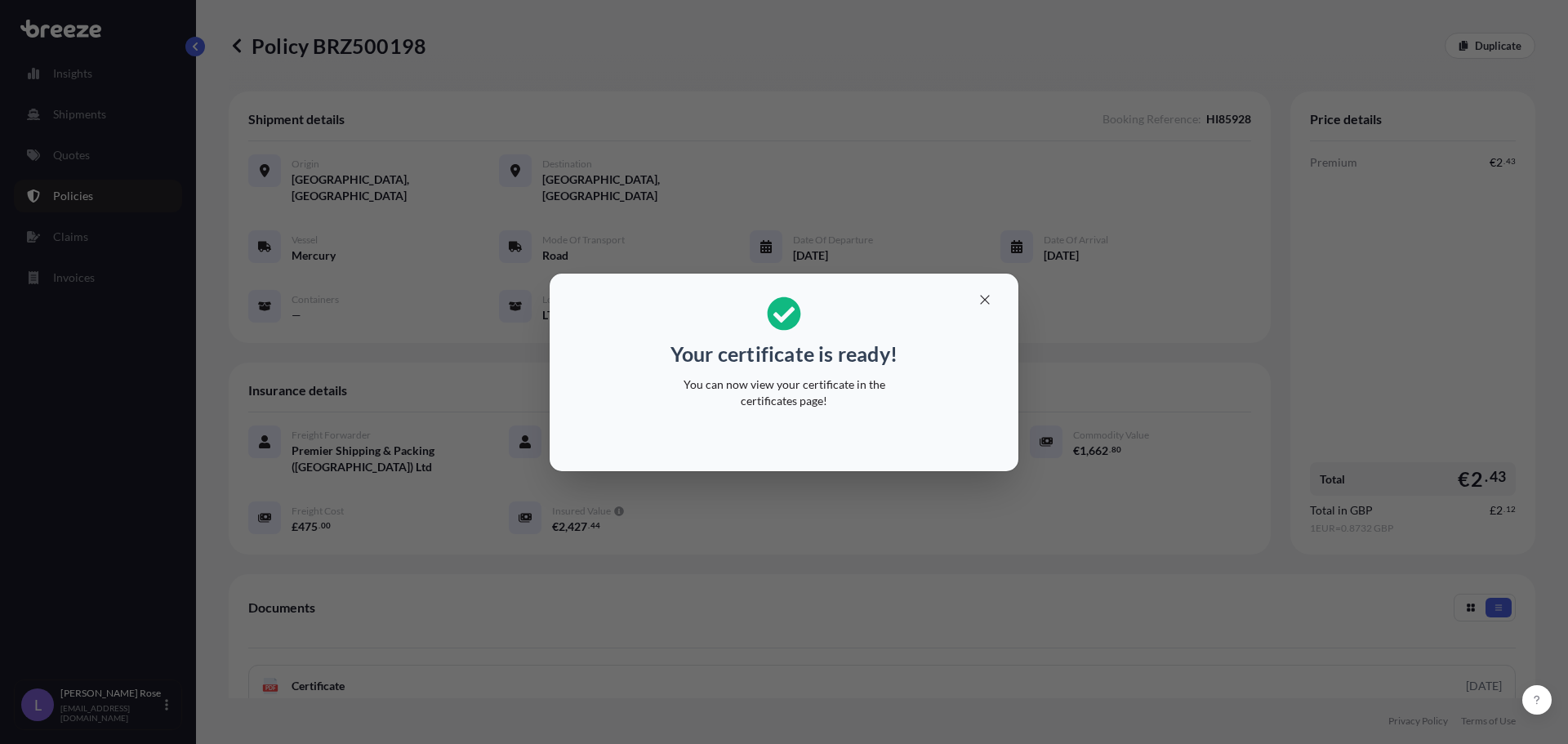
click at [1207, 525] on div "Your certificate is ready! You can now view your certificate in the certificate…" at bounding box center [784, 372] width 1568 height 744
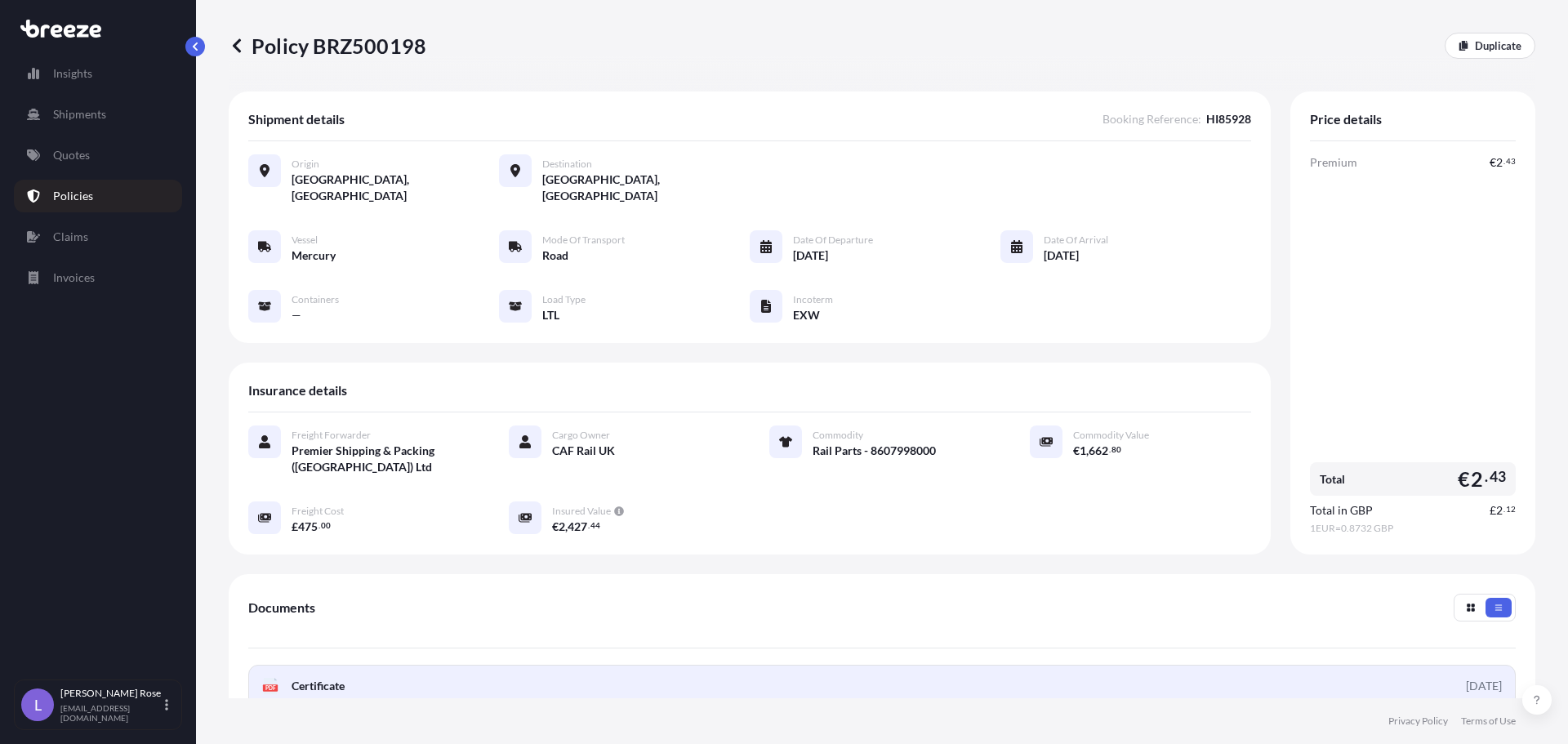
click at [1102, 665] on link "PDF Certificate [DATE]" at bounding box center [882, 686] width 1267 height 42
